Goal: Navigation & Orientation: Find specific page/section

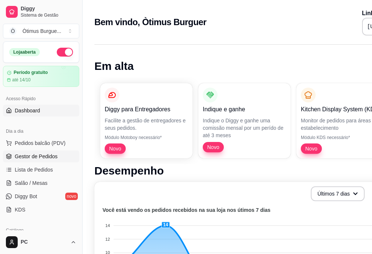
click at [50, 156] on span "Gestor de Pedidos" at bounding box center [36, 155] width 43 height 7
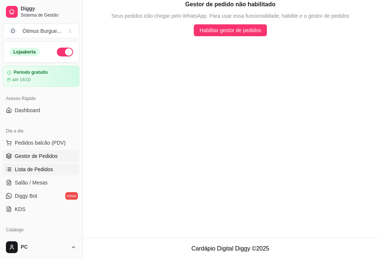
click at [50, 168] on span "Lista de Pedidos" at bounding box center [34, 169] width 38 height 7
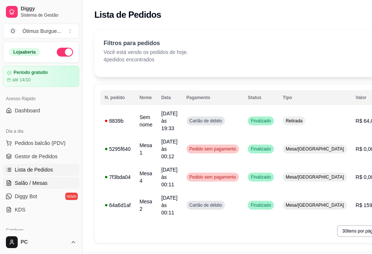
click at [32, 185] on span "Salão / Mesas" at bounding box center [31, 182] width 33 height 7
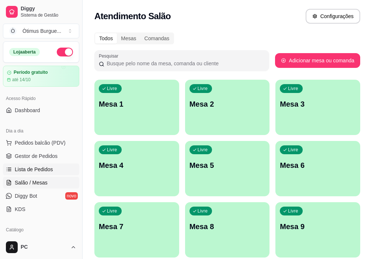
click at [31, 175] on link "Lista de Pedidos" at bounding box center [41, 170] width 76 height 12
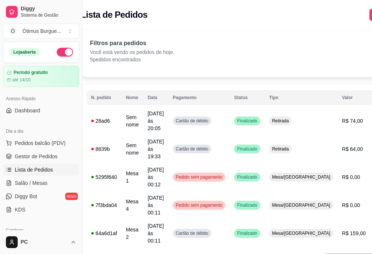
scroll to position [0, 11]
